Goal: Find specific page/section

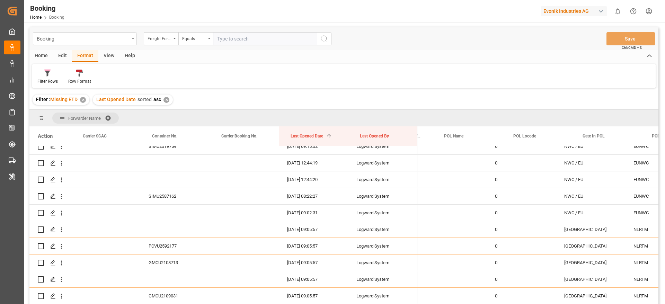
scroll to position [0, 120]
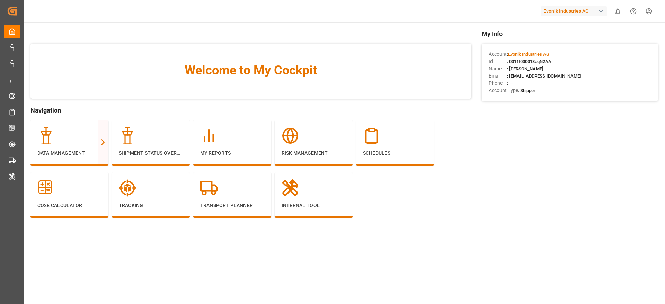
click at [549, 11] on div "Evonik Industries AG" at bounding box center [574, 11] width 67 height 10
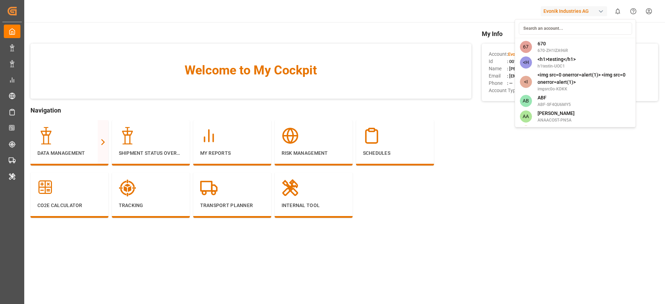
click at [540, 32] on input at bounding box center [575, 29] width 113 height 12
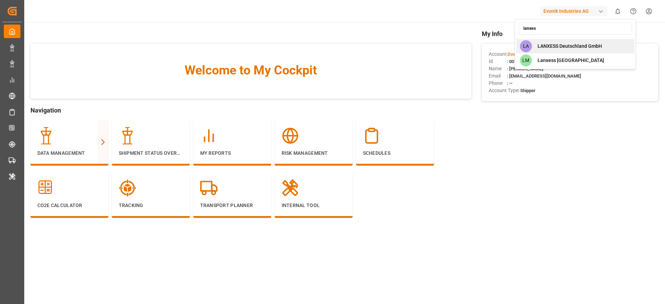
type input "lanxes"
click at [553, 51] on div "LA LANXESS Deutschland GmbH" at bounding box center [576, 46] width 118 height 14
